Goal: Task Accomplishment & Management: Complete application form

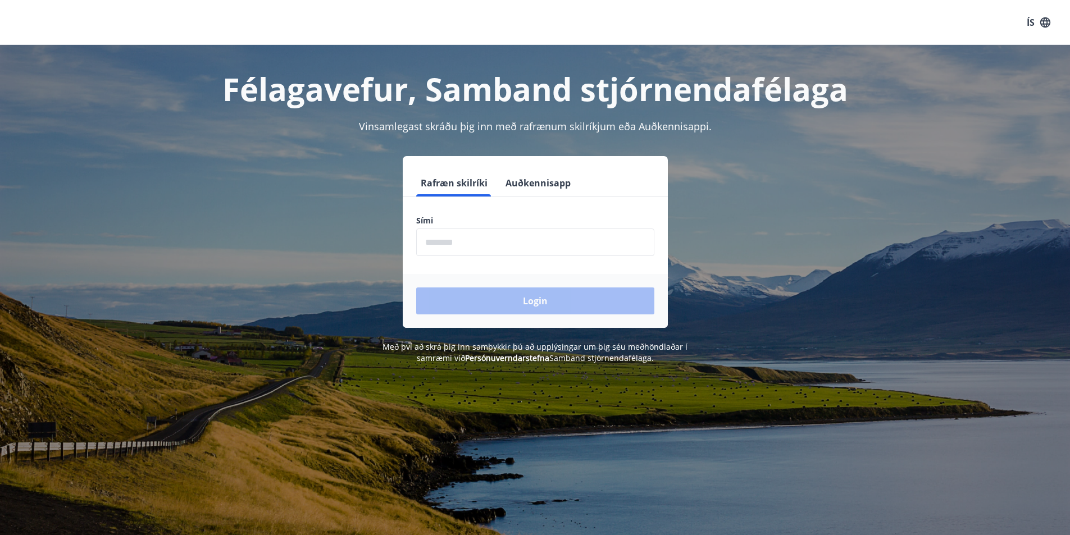
click at [426, 241] on input "phone" at bounding box center [535, 243] width 238 height 28
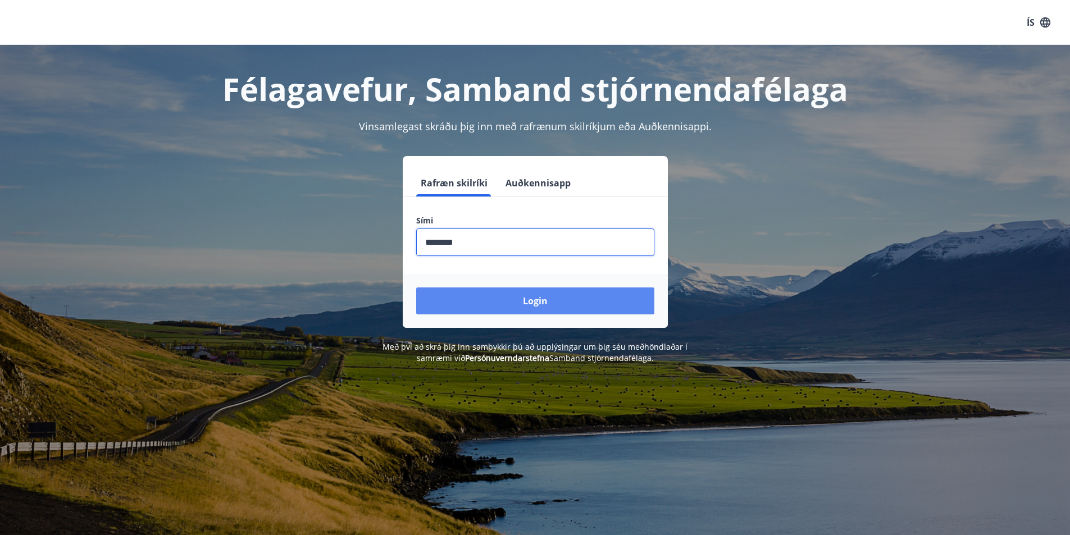
type input "********"
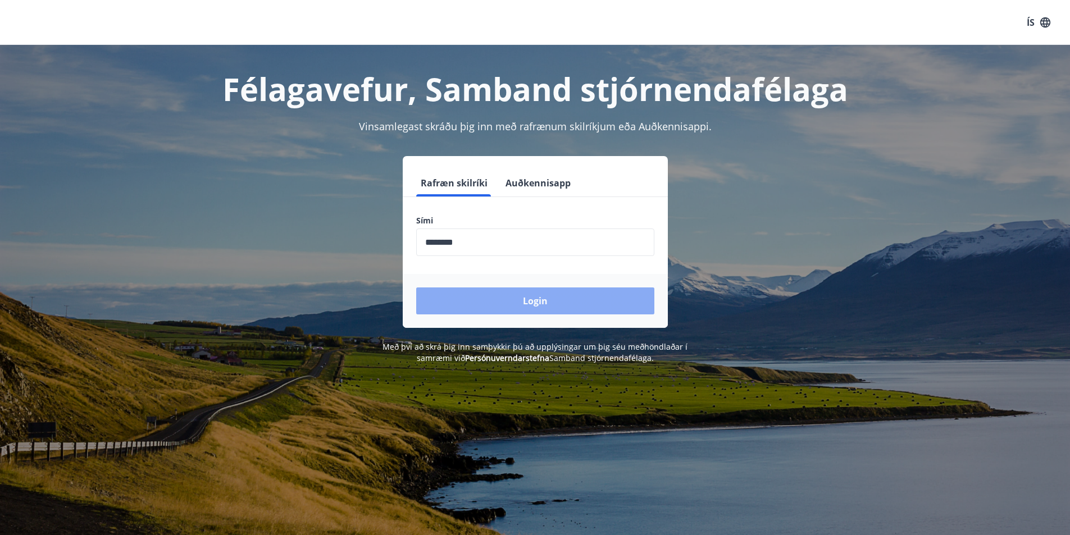
click at [556, 302] on button "Login" at bounding box center [535, 301] width 238 height 27
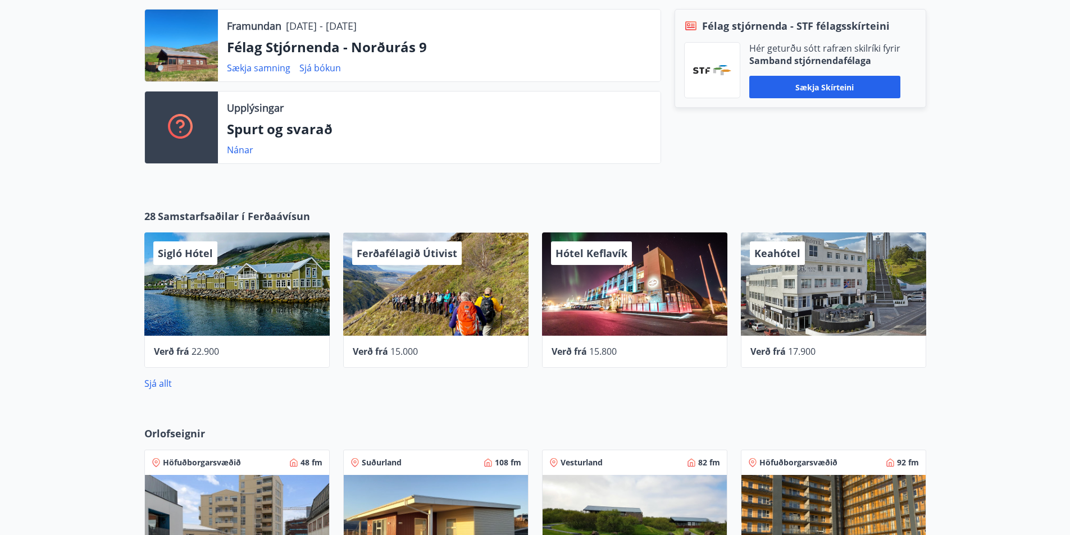
scroll to position [350, 0]
